Goal: Information Seeking & Learning: Learn about a topic

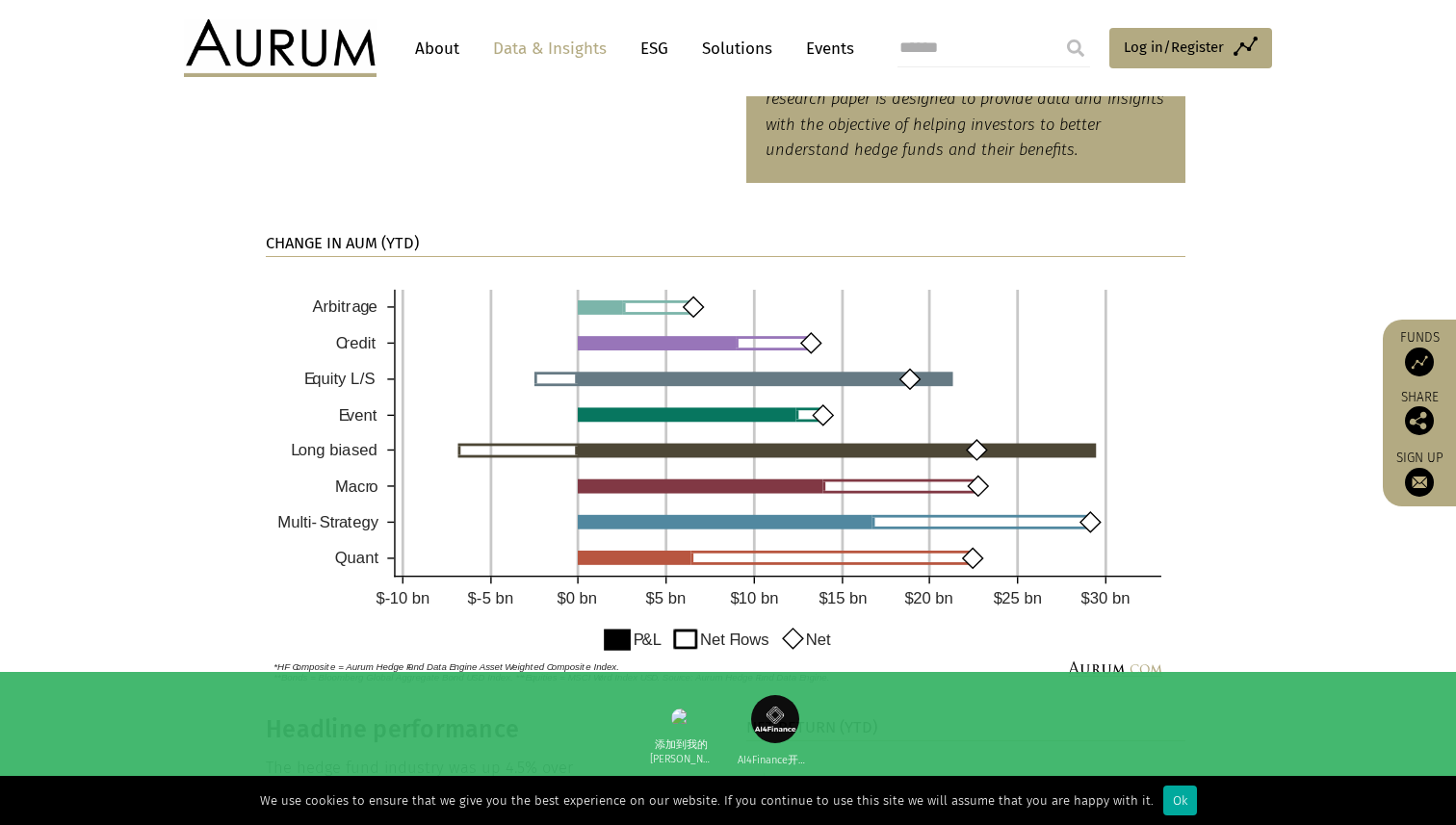
scroll to position [1354, 0]
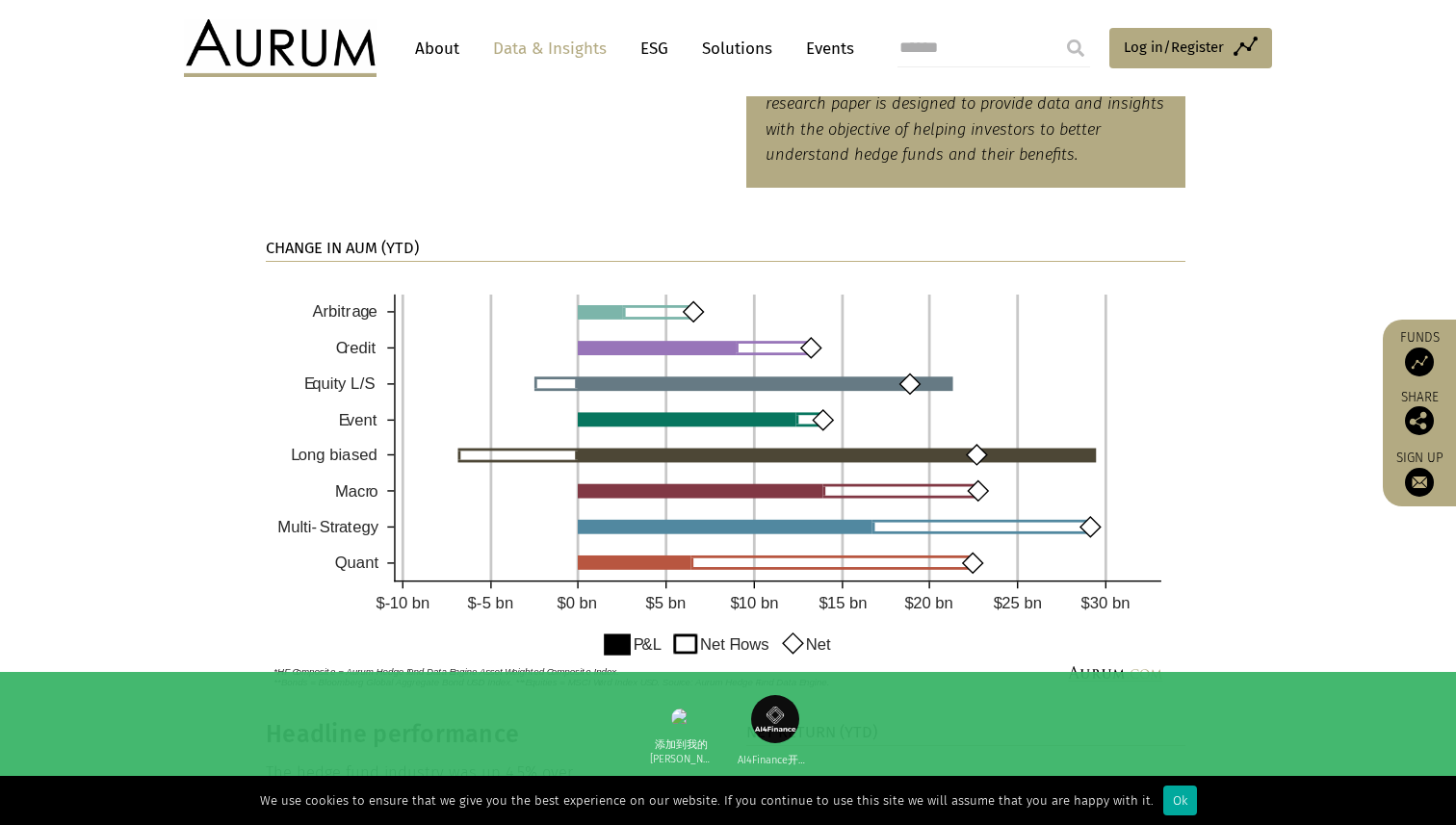
click at [672, 358] on img at bounding box center [726, 486] width 920 height 420
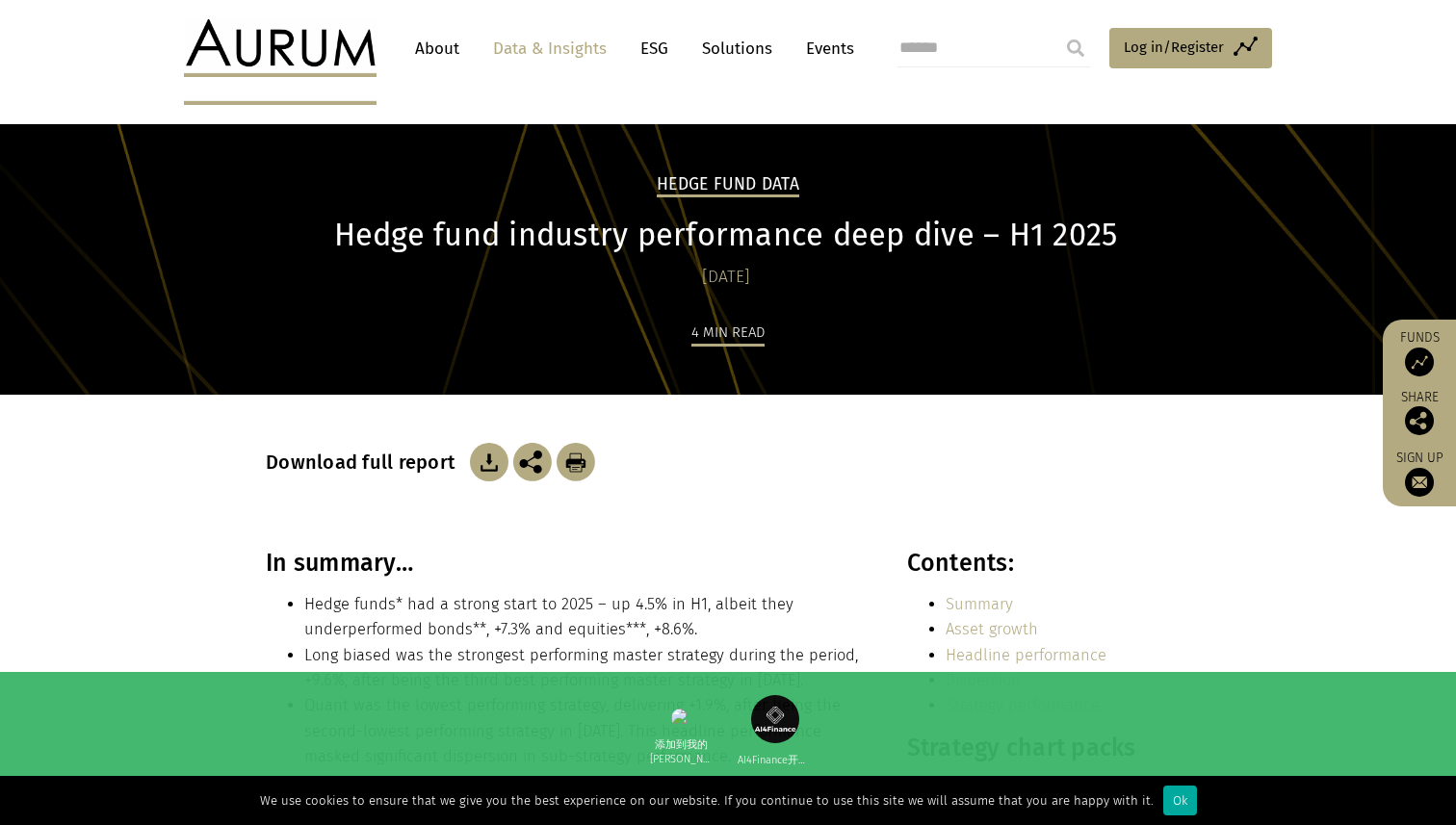
scroll to position [0, 0]
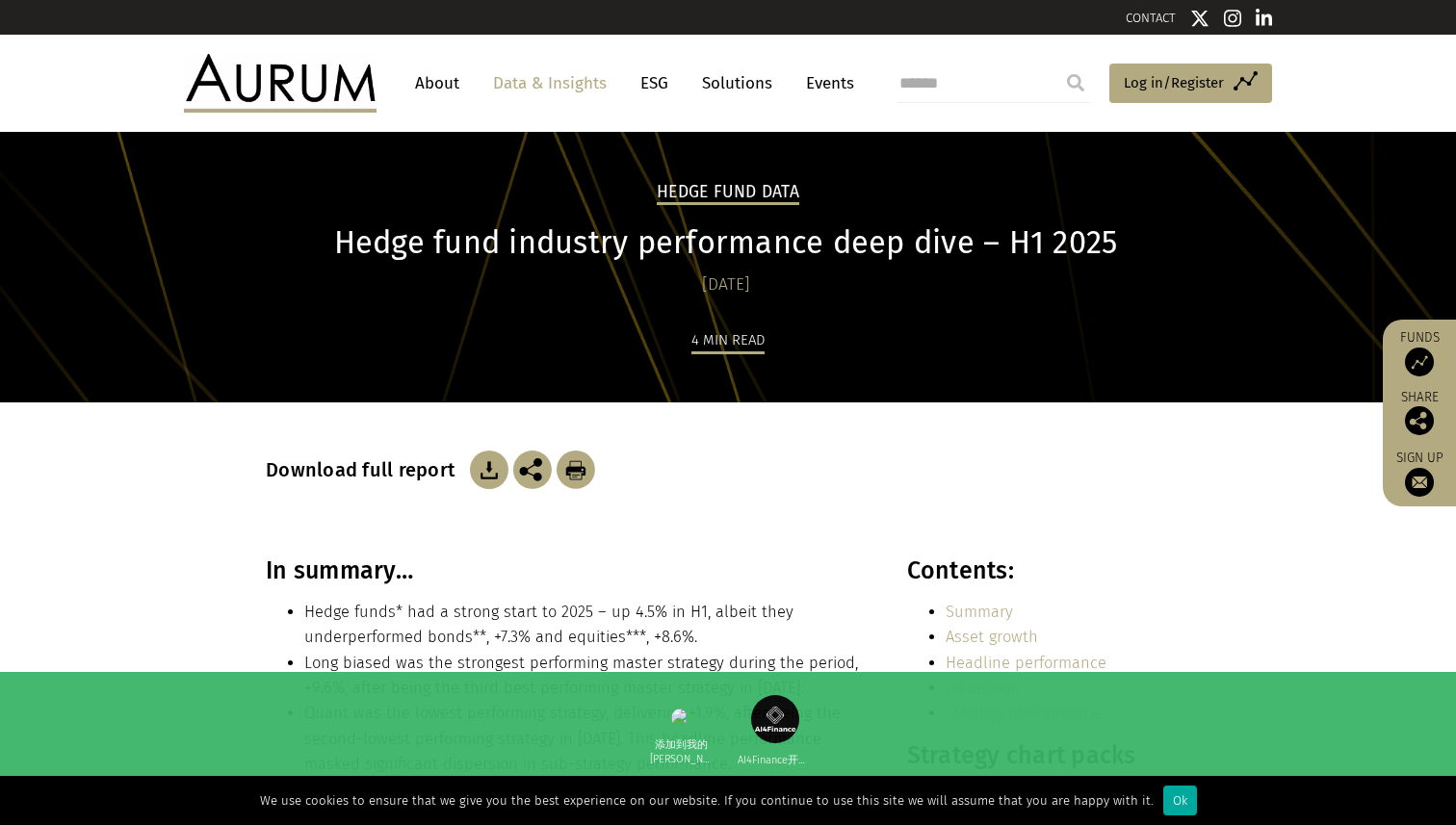
click at [566, 85] on link "Data & Insights" at bounding box center [550, 84] width 133 height 36
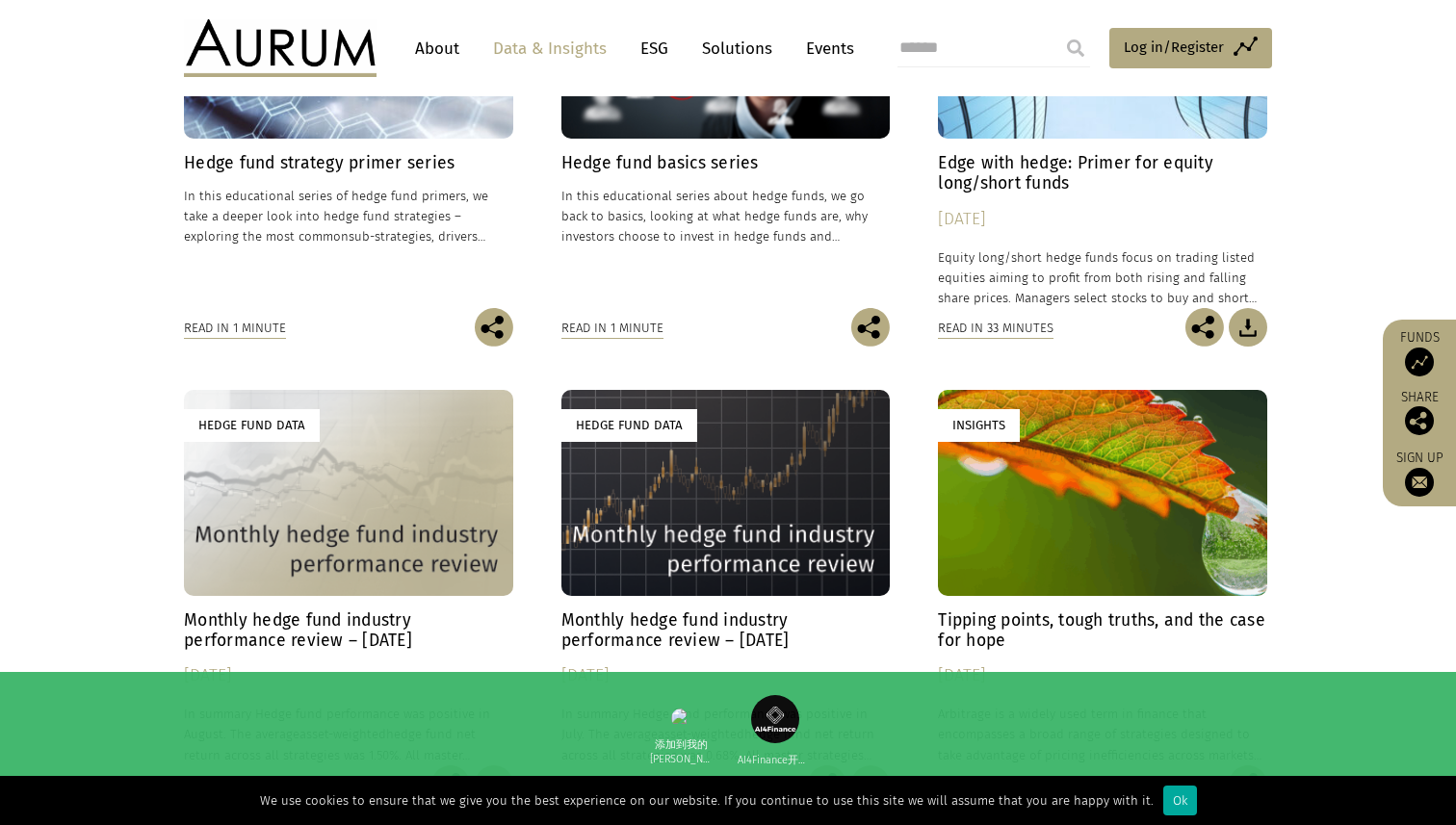
scroll to position [826, 0]
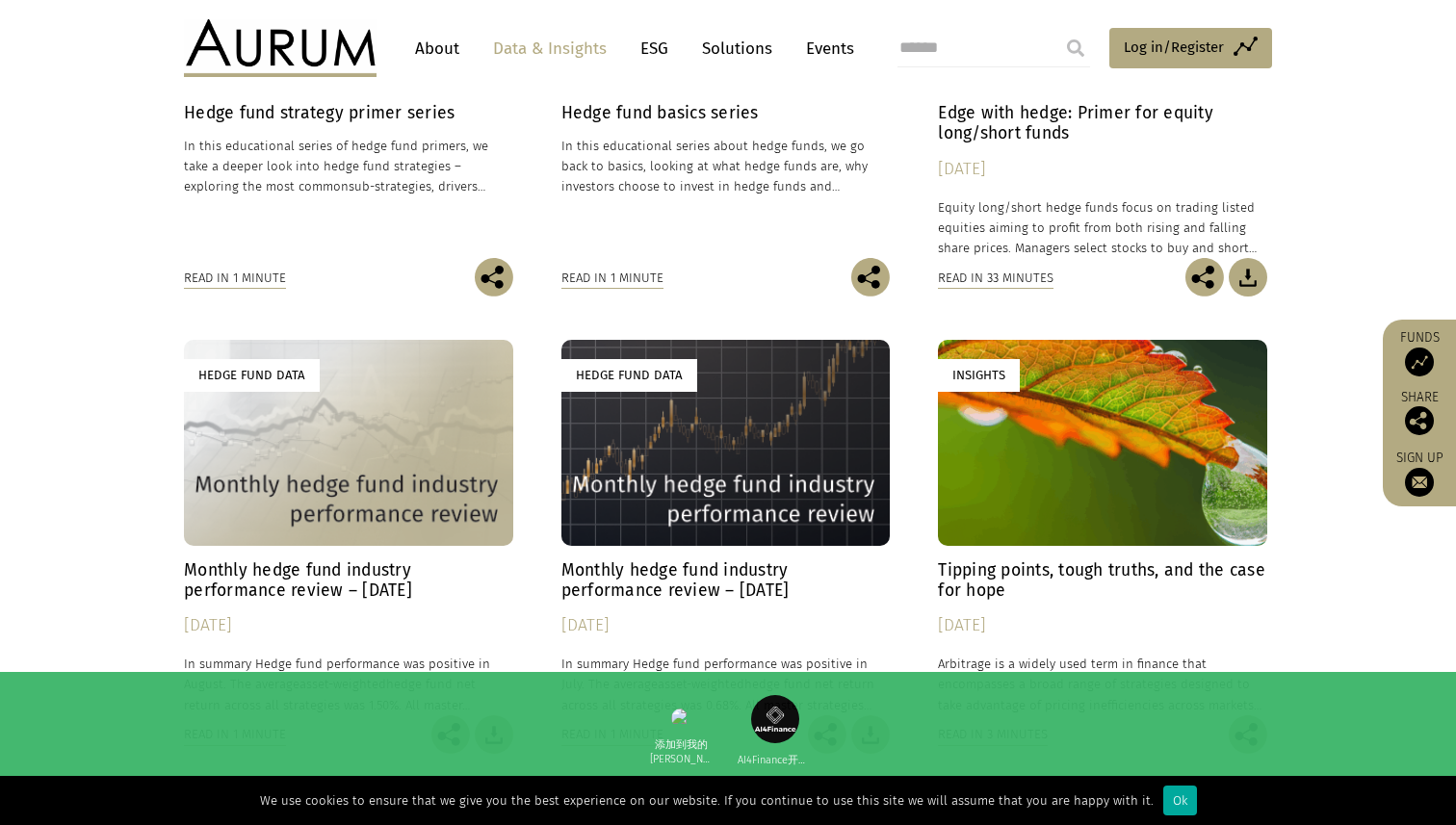
click at [344, 576] on h4 "Monthly hedge fund industry performance review – [DATE]" at bounding box center [348, 581] width 329 height 41
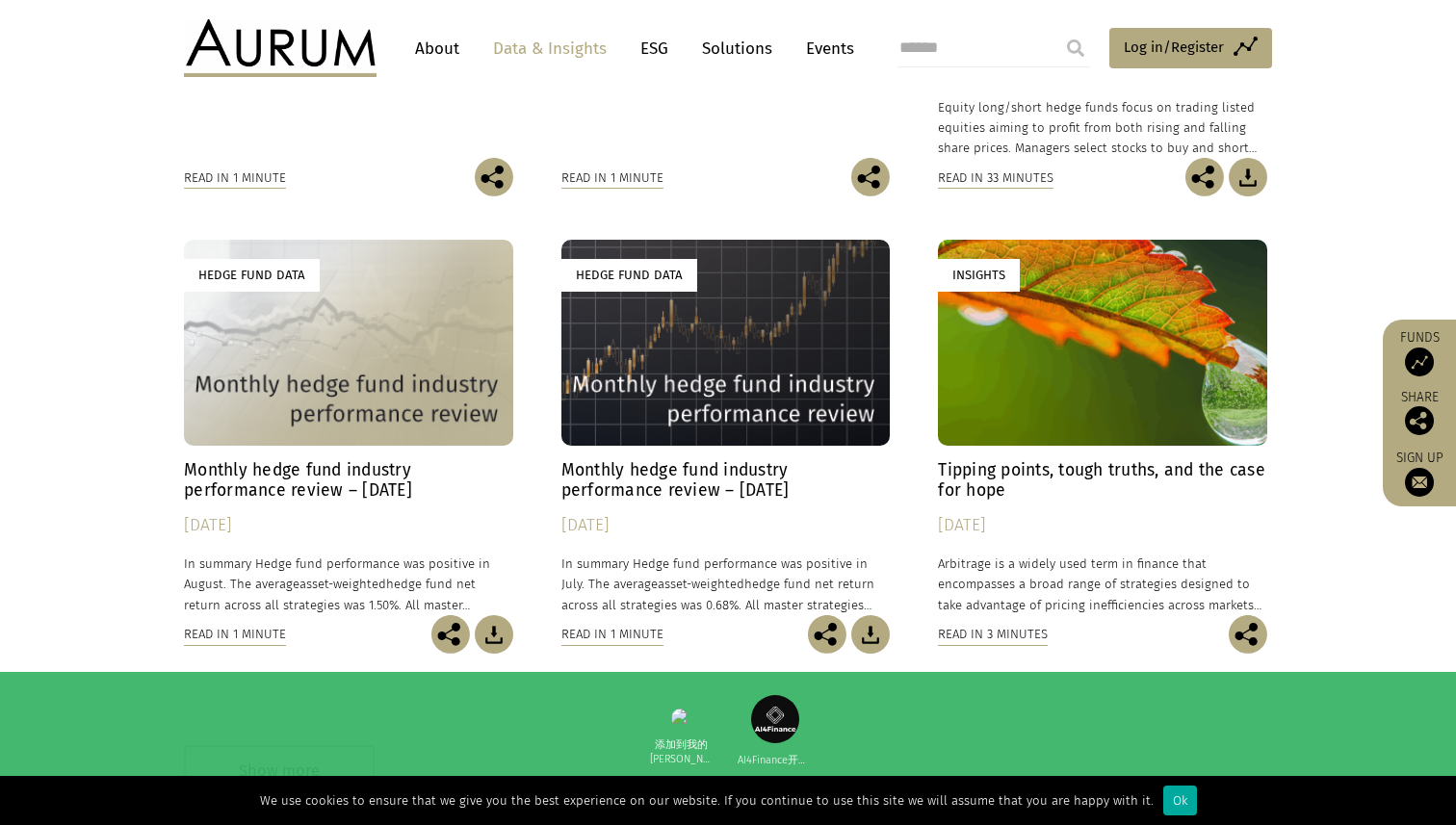
scroll to position [941, 0]
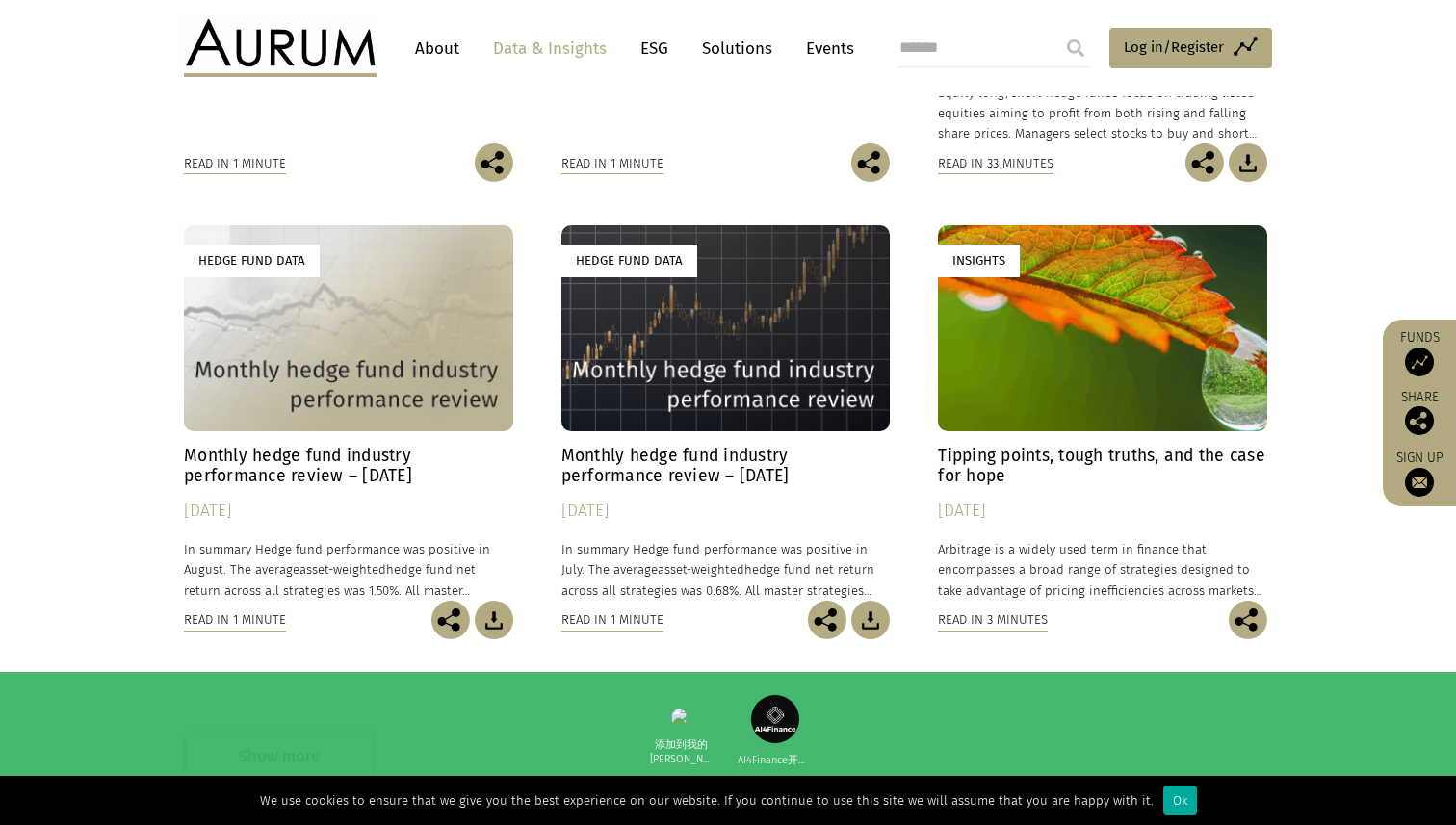
click at [747, 461] on h4 "Monthly hedge fund industry performance review – [DATE]" at bounding box center [727, 466] width 329 height 41
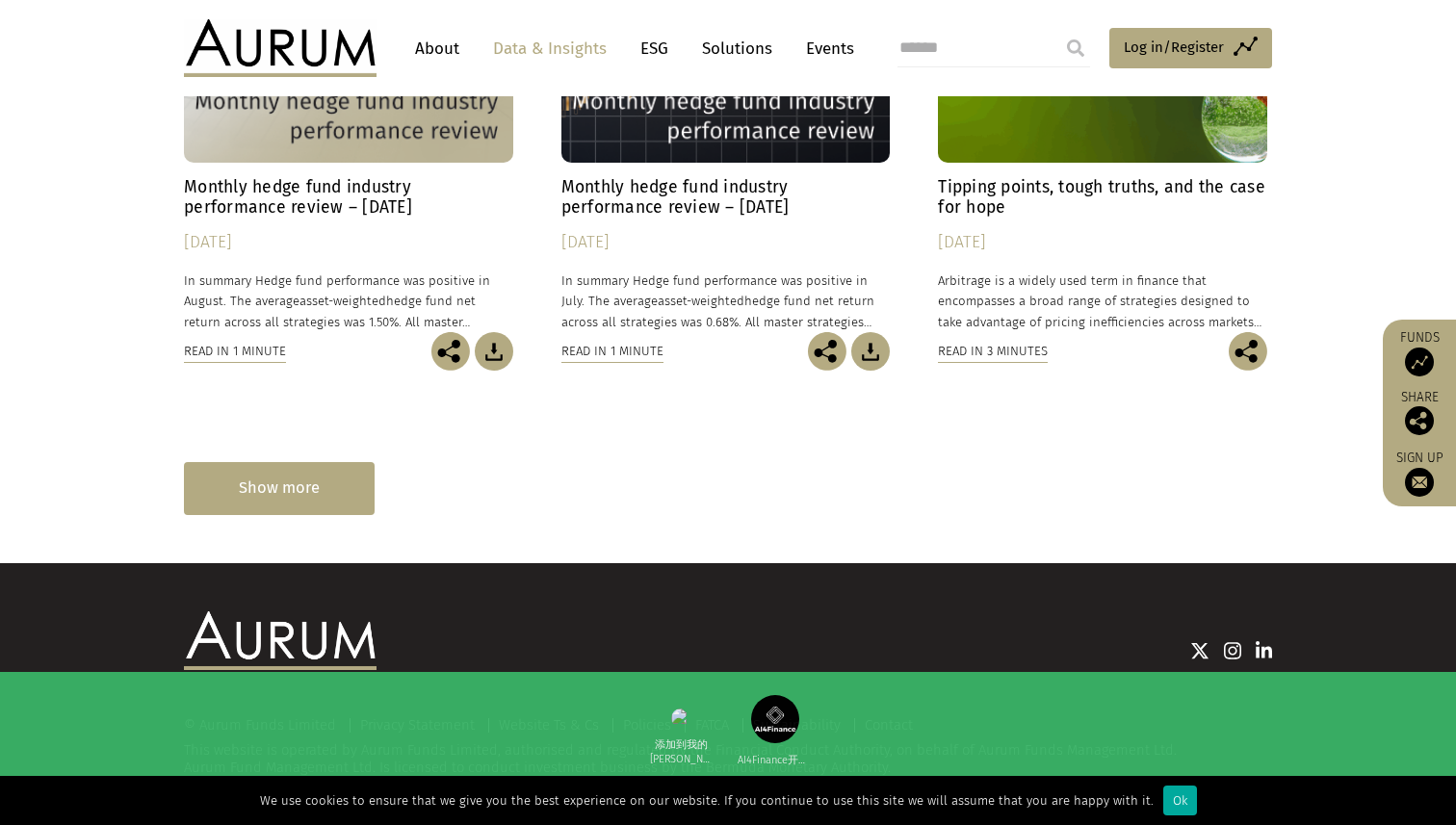
click at [280, 491] on div "Show more" at bounding box center [278, 488] width 191 height 53
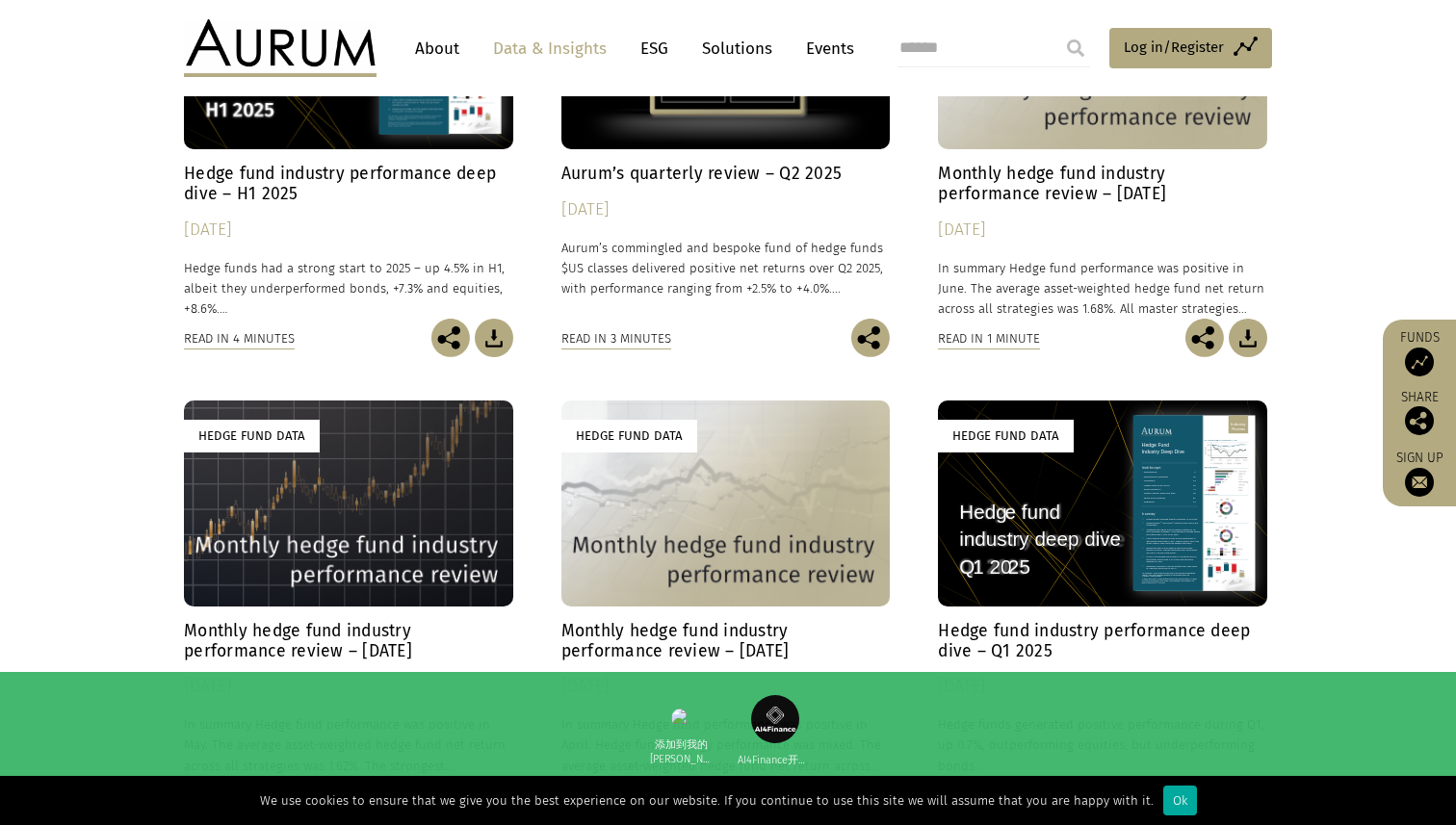
scroll to position [2008, 0]
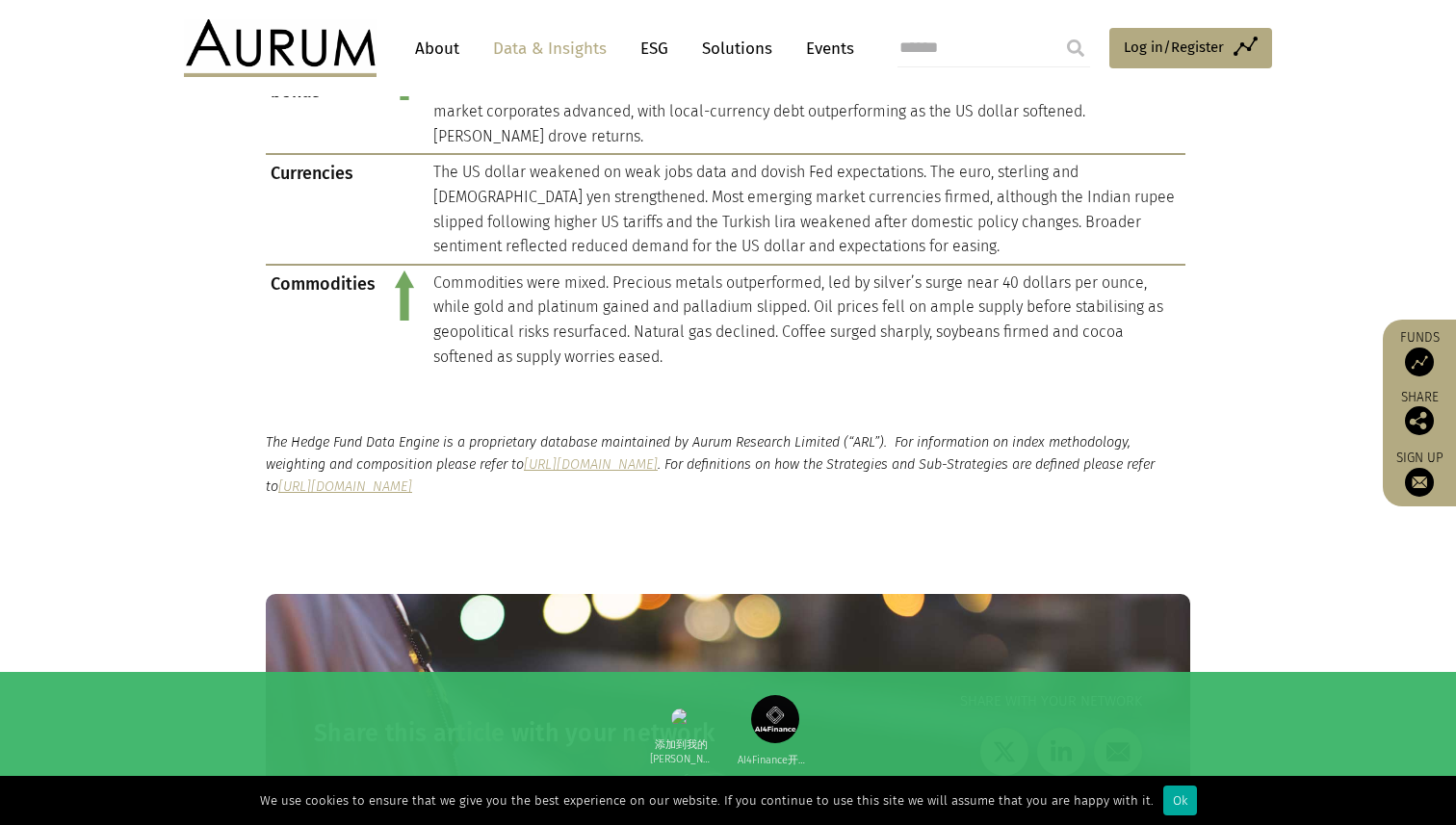
scroll to position [1414, 0]
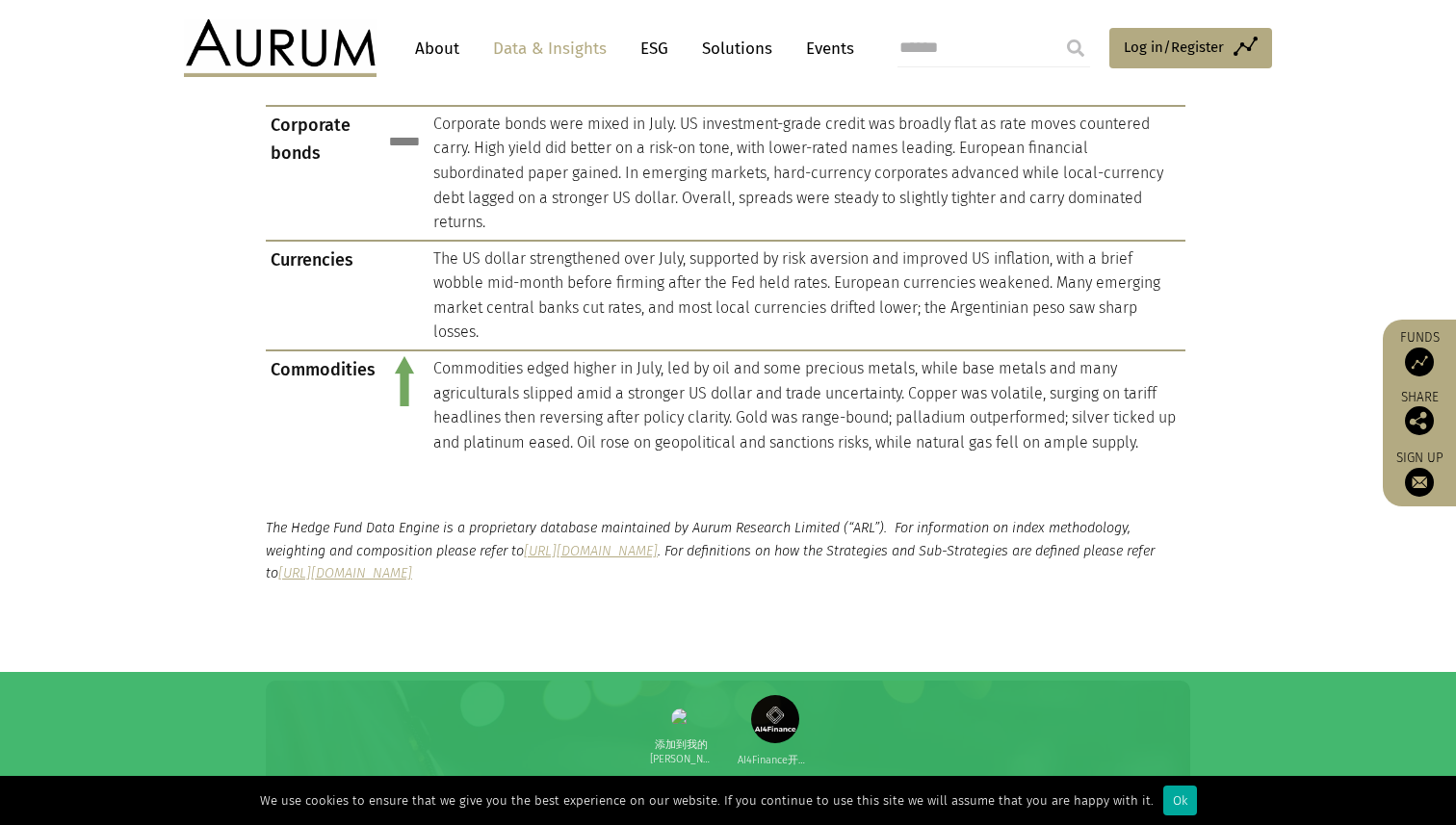
scroll to position [2327, 0]
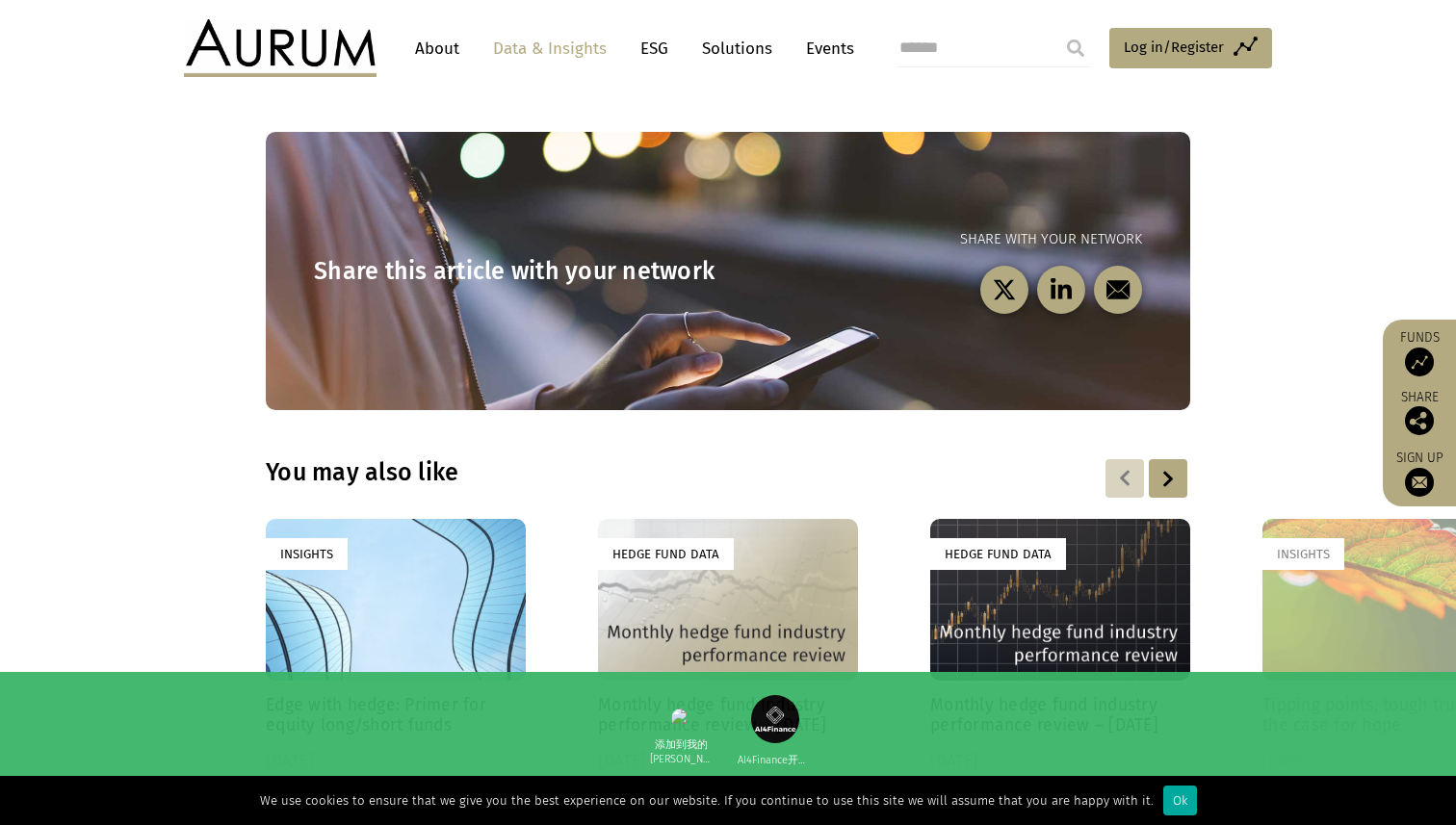
scroll to position [2479, 0]
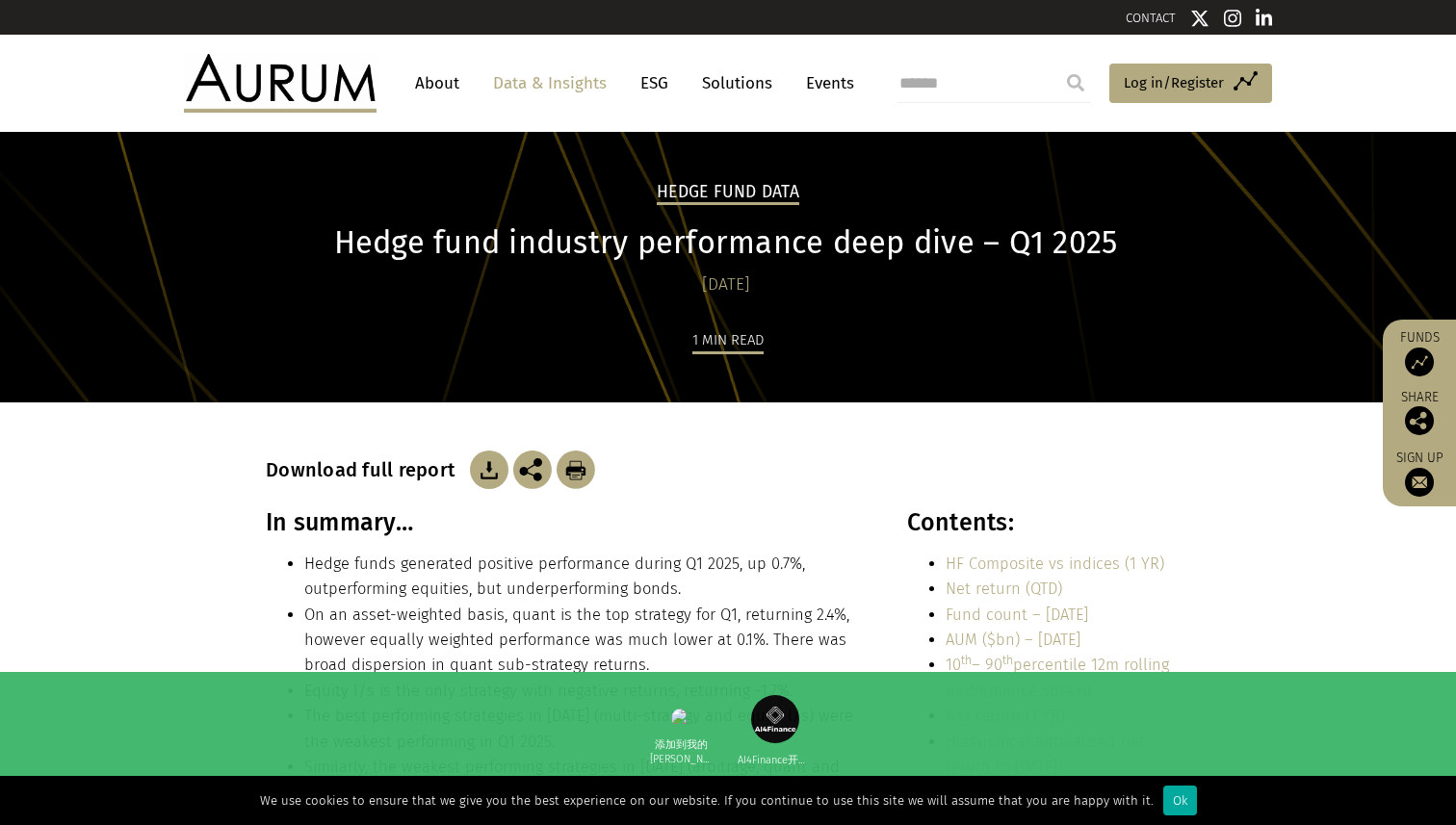
click at [809, 240] on h1 "Hedge fund industry performance deep dive – Q1 2025" at bounding box center [726, 243] width 920 height 38
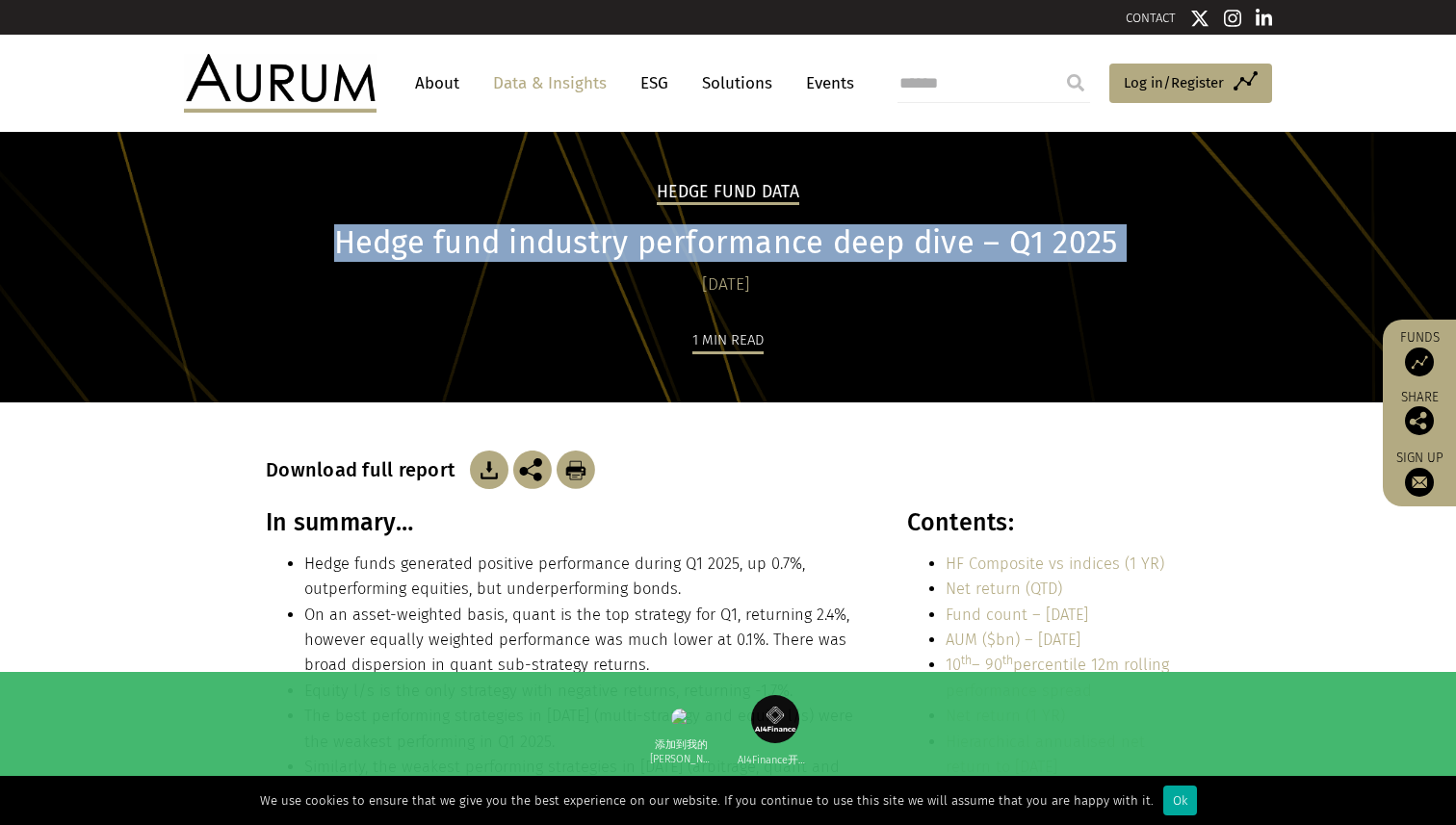
click at [809, 240] on h1 "Hedge fund industry performance deep dive – Q1 2025" at bounding box center [726, 243] width 920 height 38
